Goal: Transaction & Acquisition: Purchase product/service

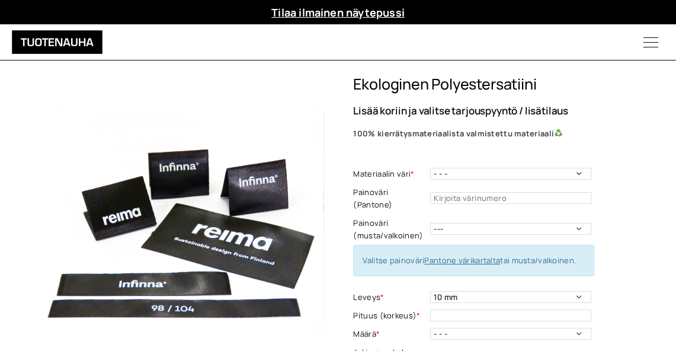
click at [651, 43] on icon "Menu" at bounding box center [651, 42] width 50 height 15
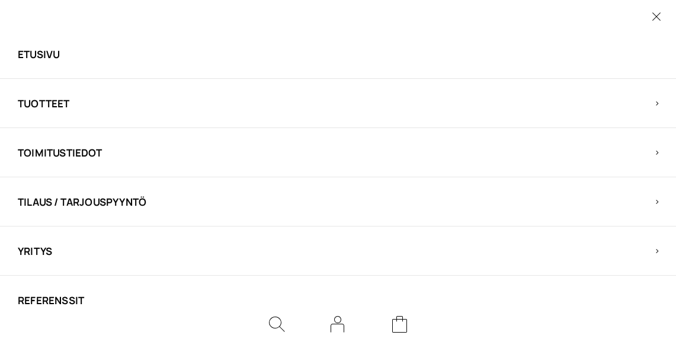
click at [58, 97] on span "Tuotteet" at bounding box center [328, 104] width 620 height 14
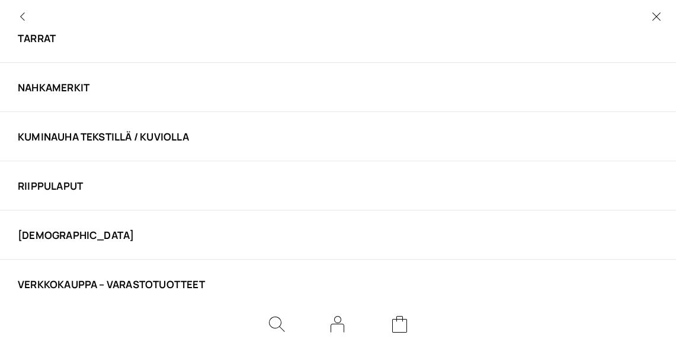
scroll to position [212, 0]
click at [47, 285] on link "VERKKOKAUPPA – Varastotuotteet" at bounding box center [328, 285] width 620 height 14
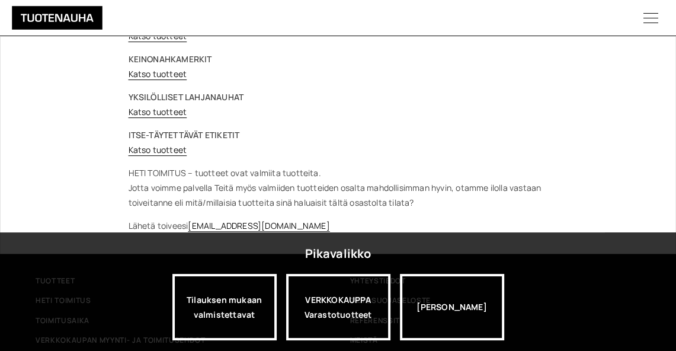
scroll to position [255, 0]
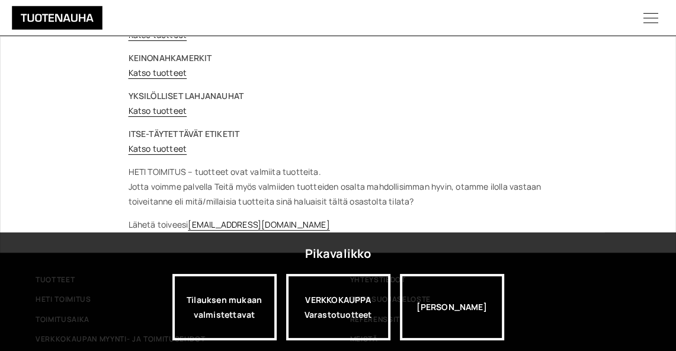
click at [169, 145] on link "Katso tuotteet" at bounding box center [158, 148] width 59 height 11
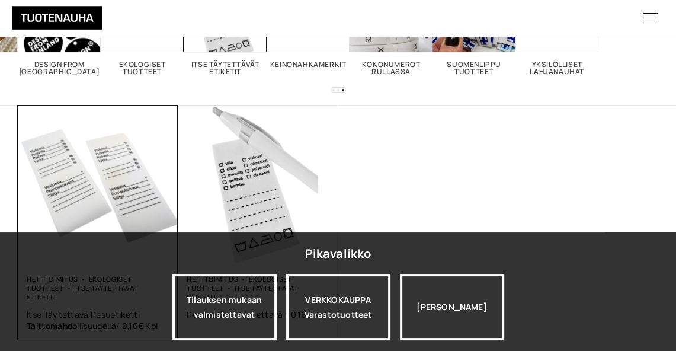
scroll to position [162, 0]
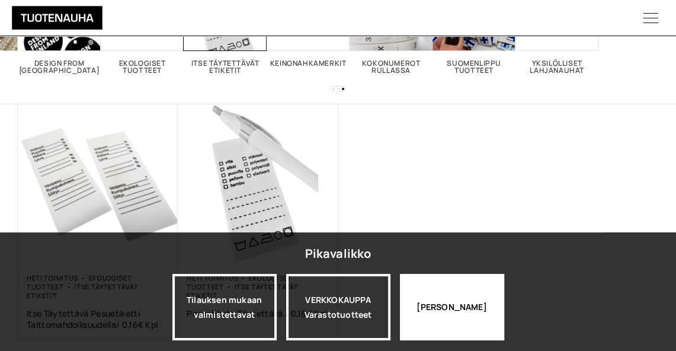
click at [451, 287] on div "Jatka katselua" at bounding box center [452, 307] width 104 height 66
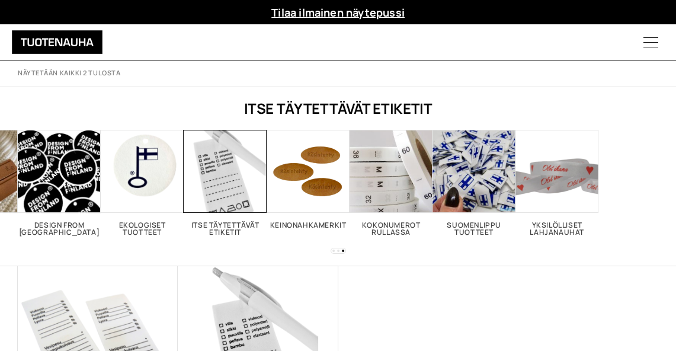
scroll to position [0, 0]
click at [654, 43] on icon "Menu" at bounding box center [651, 42] width 50 height 15
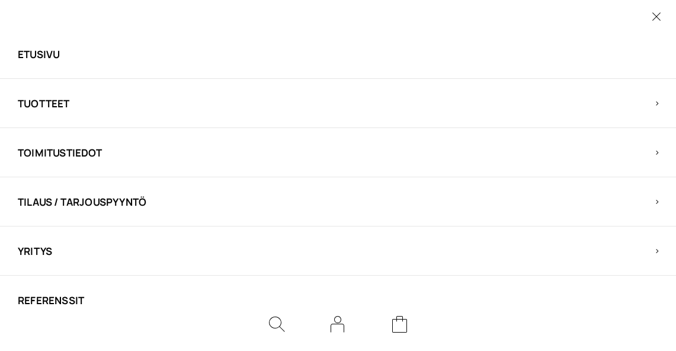
click at [67, 100] on span "Tuotteet" at bounding box center [328, 104] width 620 height 14
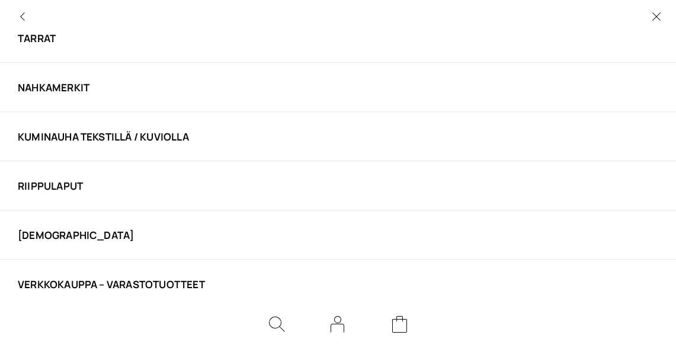
scroll to position [212, 0]
click at [69, 281] on link "VERKKOKAUPPA – Varastotuotteet" at bounding box center [328, 285] width 620 height 14
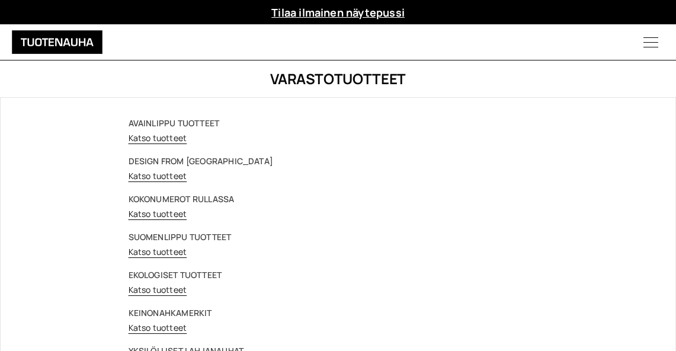
click at [187, 271] on strong "EKOLOGISET TUOTTEET" at bounding box center [176, 274] width 94 height 11
click at [171, 290] on link "Katso tuotteet" at bounding box center [158, 289] width 59 height 11
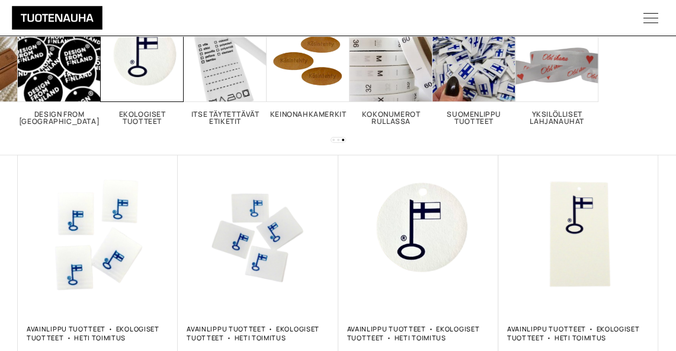
scroll to position [169, 0]
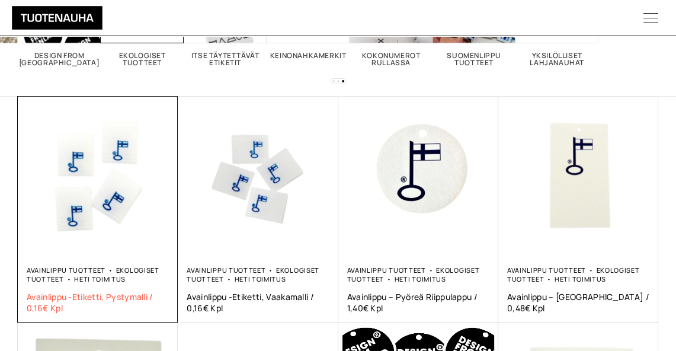
click at [120, 293] on span "Avainlippu -etiketti, pystymalli / 0,16€ Kpl" at bounding box center [98, 302] width 142 height 23
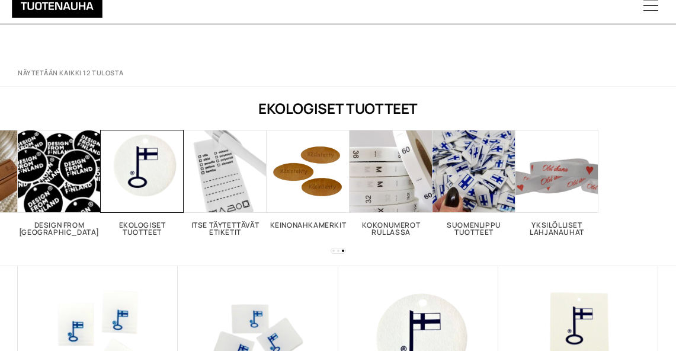
scroll to position [170, 0]
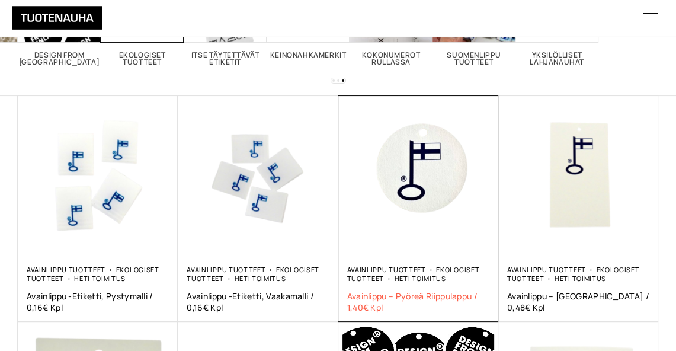
click at [398, 294] on span "Avainlippu – Pyöreä Riippulappu / 1,40€ Kpl" at bounding box center [418, 301] width 142 height 23
